Goal: Information Seeking & Learning: Learn about a topic

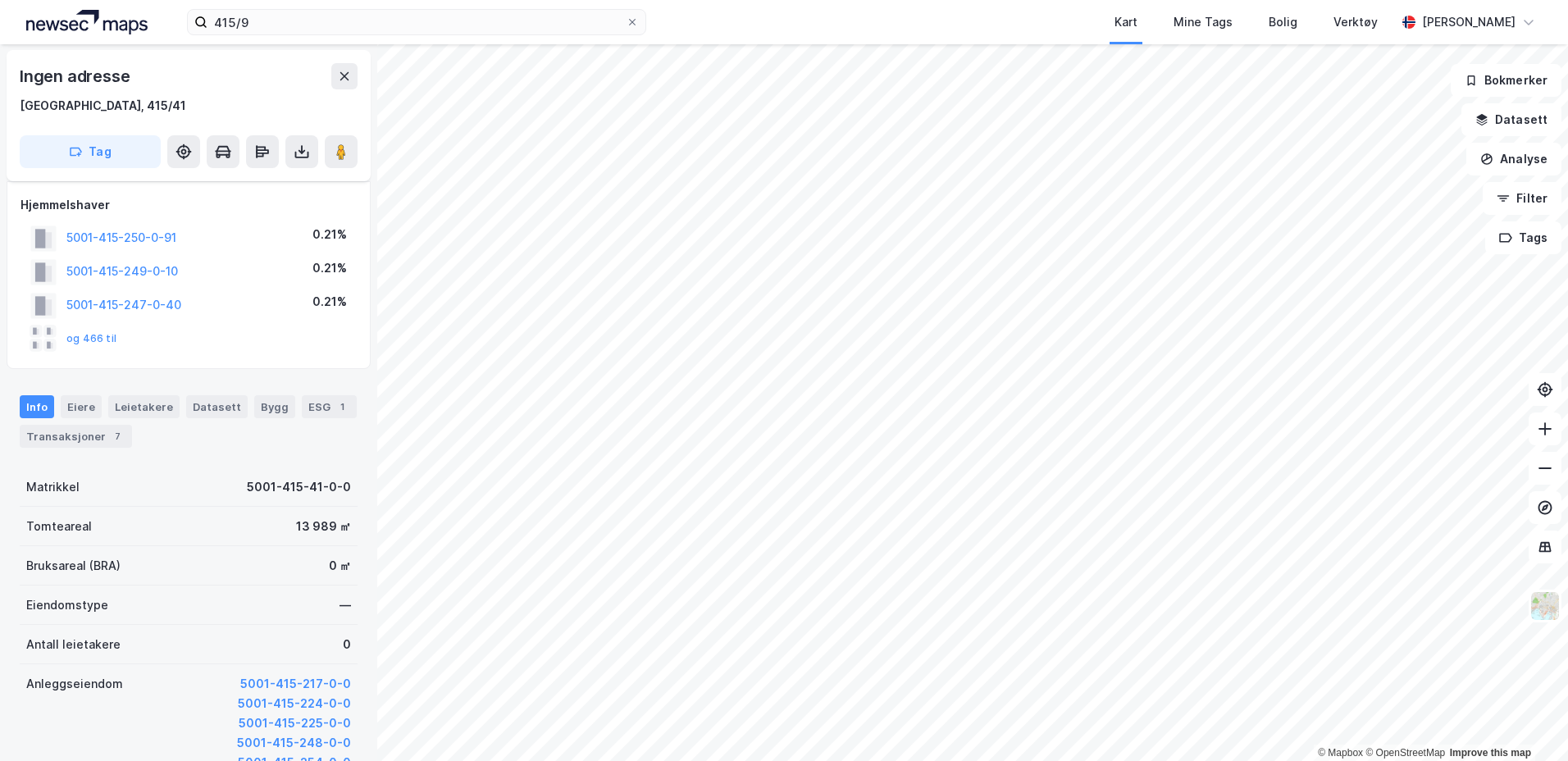
scroll to position [83, 0]
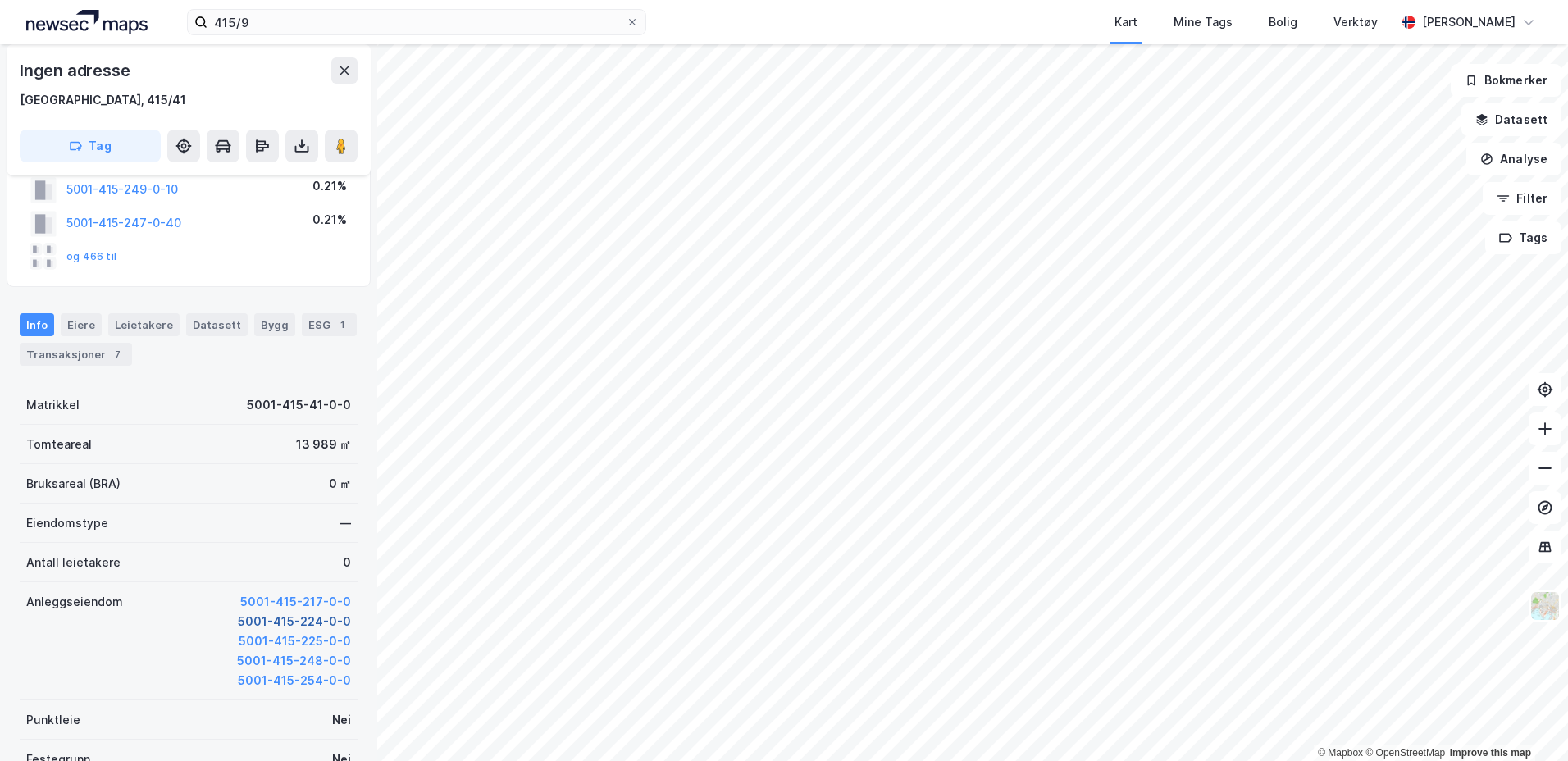
click at [270, 618] on button "5001-415-224-0-0" at bounding box center [294, 621] width 113 height 19
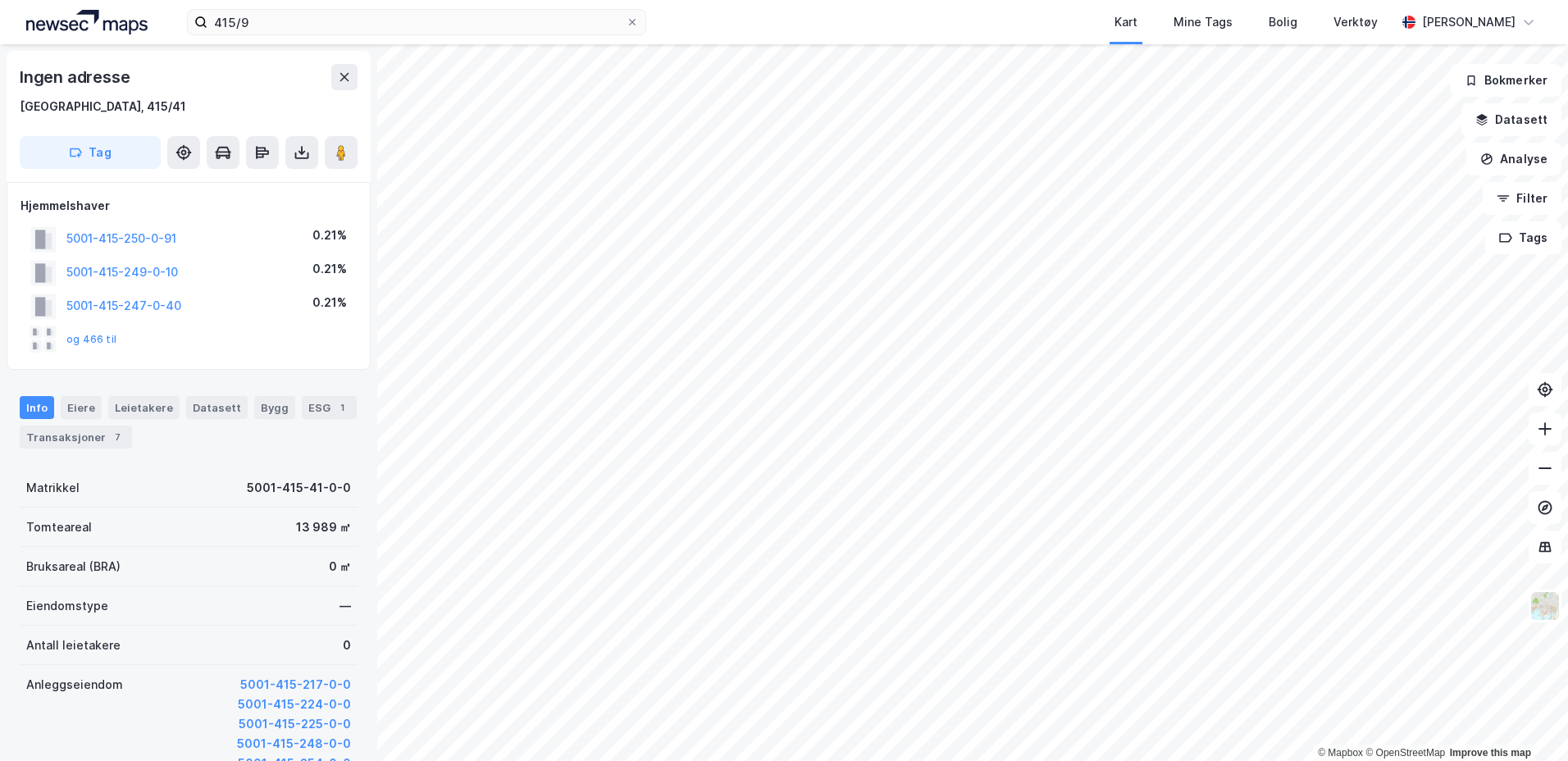
scroll to position [1, 0]
